Goal: Task Accomplishment & Management: Use online tool/utility

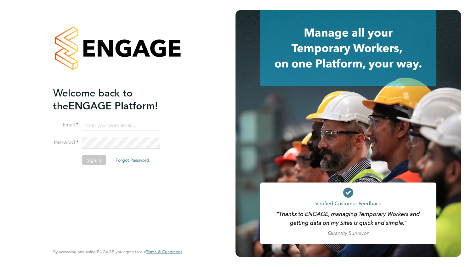
type input "kathryn.connor@justice.gov.uk"
click at [91, 161] on button "Sign In" at bounding box center [94, 160] width 24 height 10
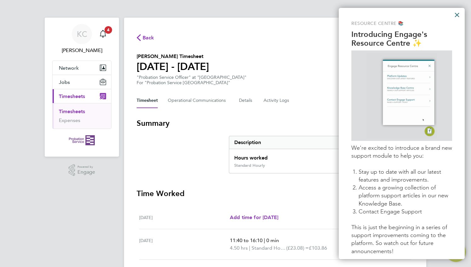
click at [456, 16] on button "×" at bounding box center [457, 15] width 6 height 10
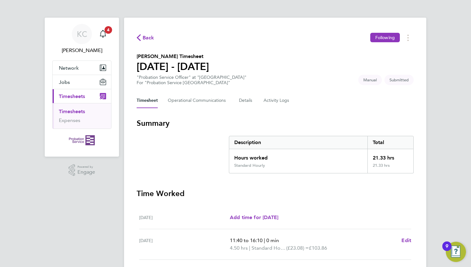
click at [76, 95] on span "Timesheets" at bounding box center [72, 96] width 26 height 6
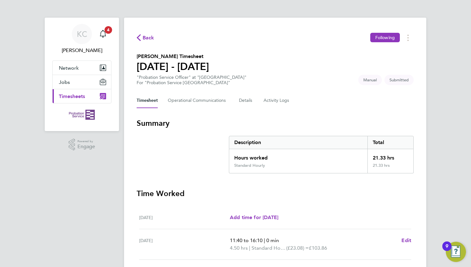
click at [76, 95] on span "Timesheets" at bounding box center [72, 96] width 26 height 6
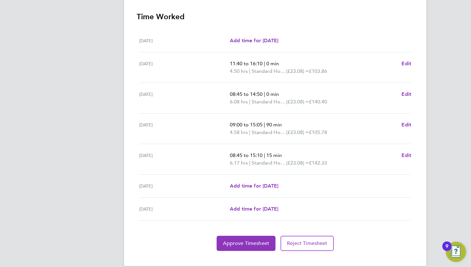
scroll to position [177, 0]
click at [263, 243] on span "Approve Timesheet" at bounding box center [246, 243] width 46 height 6
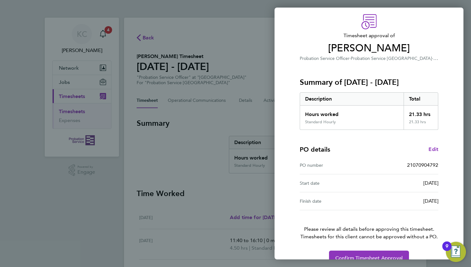
scroll to position [34, 0]
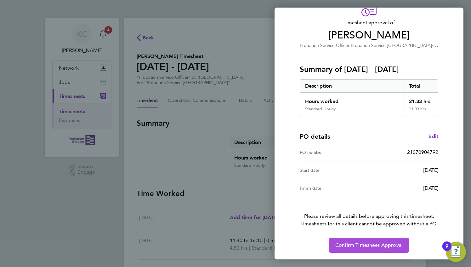
click at [393, 246] on span "Confirm Timesheet Approval" at bounding box center [368, 245] width 67 height 6
